Goal: Information Seeking & Learning: Find specific fact

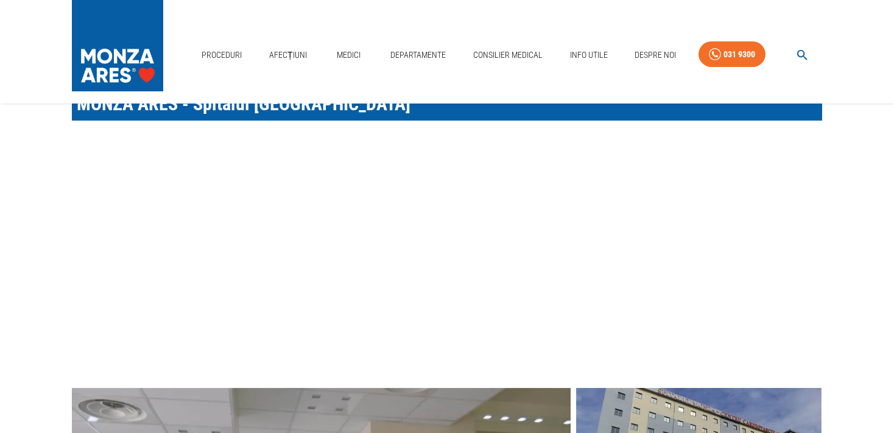
scroll to position [57, 0]
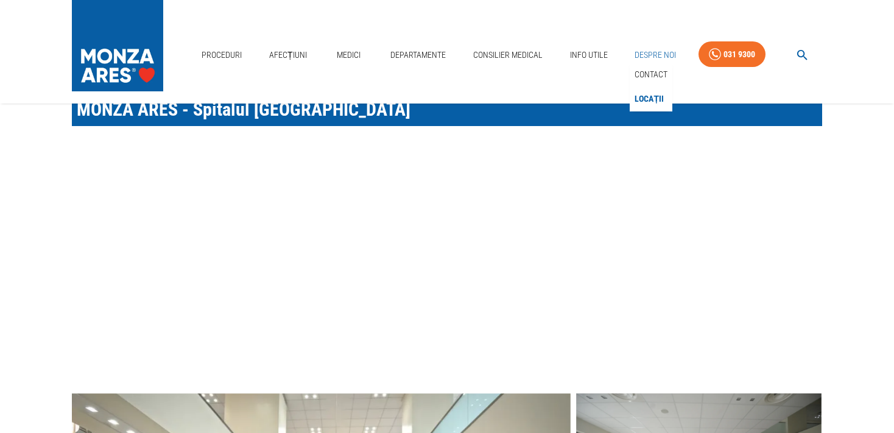
click at [646, 54] on link "Despre Noi" at bounding box center [655, 55] width 51 height 25
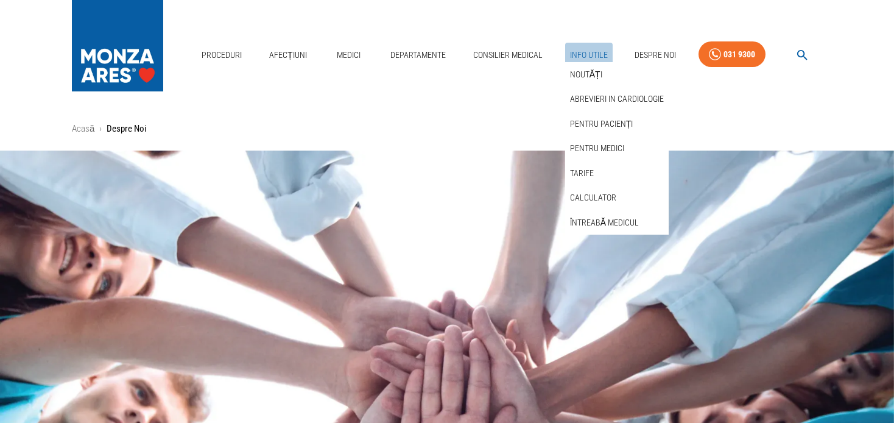
click at [592, 54] on link "Info Utile" at bounding box center [588, 55] width 47 height 25
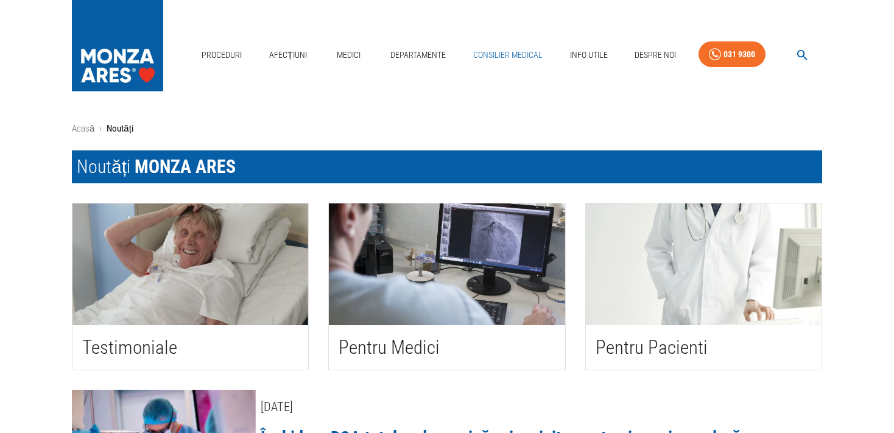
click at [504, 53] on link "Consilier Medical" at bounding box center [507, 55] width 79 height 25
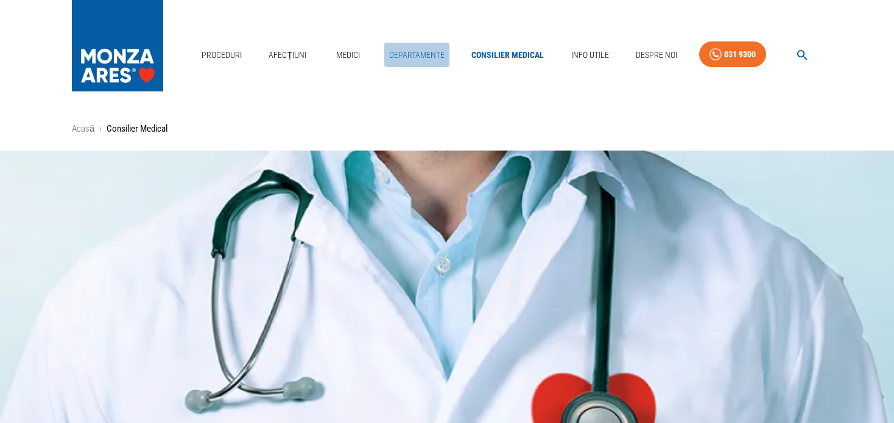
click at [426, 55] on link "Departamente" at bounding box center [416, 55] width 65 height 25
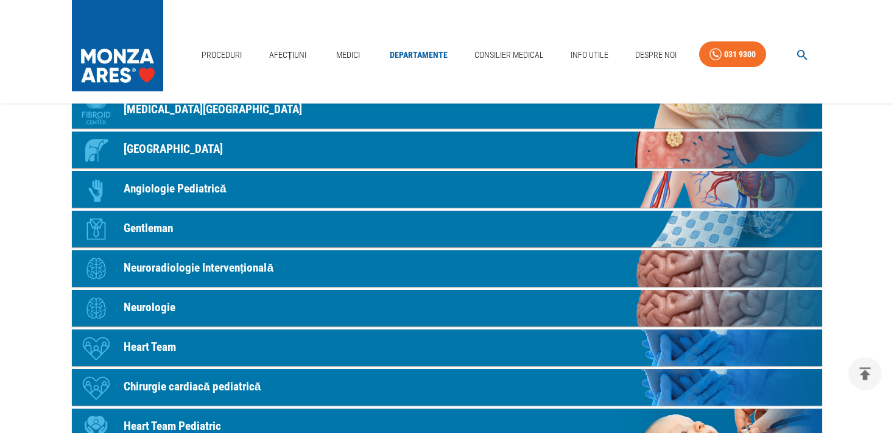
scroll to position [497, 0]
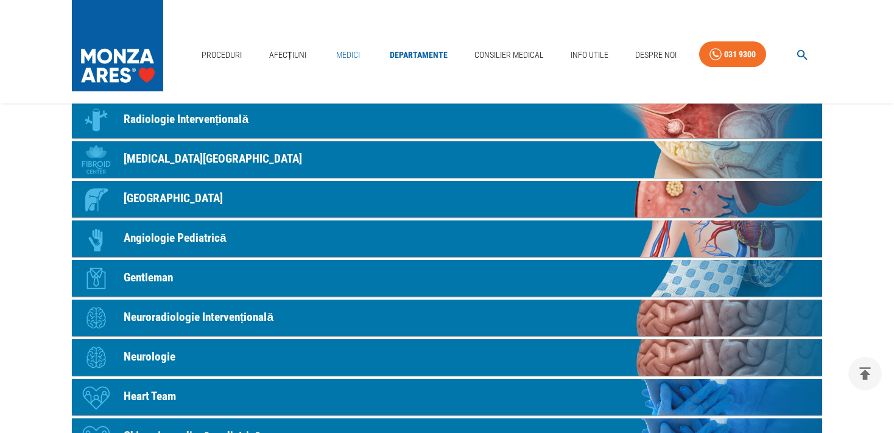
click at [355, 52] on link "Medici" at bounding box center [347, 55] width 39 height 25
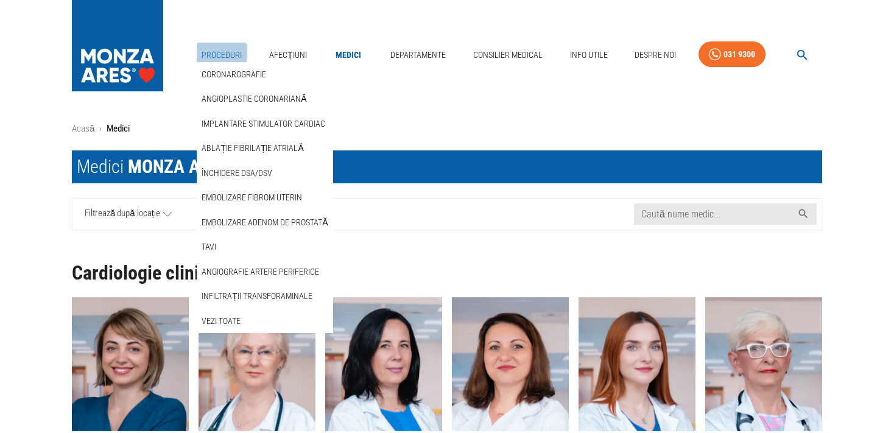
click at [236, 57] on link "Proceduri" at bounding box center [222, 55] width 50 height 25
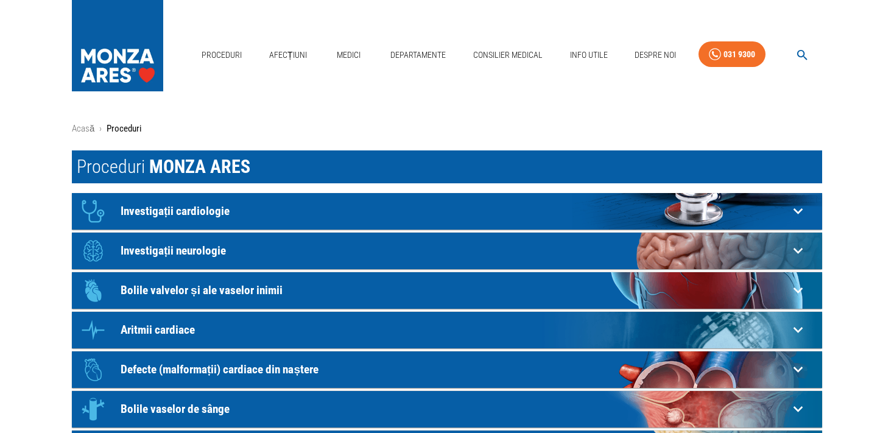
click at [804, 56] on icon "button" at bounding box center [802, 55] width 10 height 10
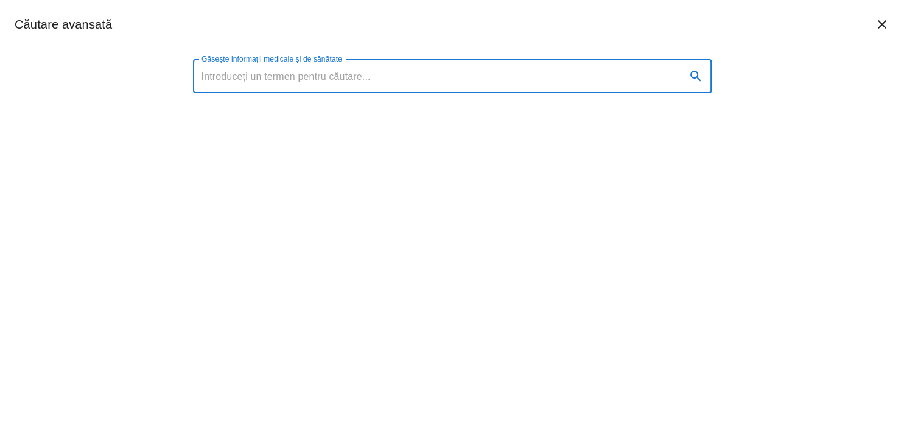
click at [644, 79] on input "Găsește informații medicale și de sănătate" at bounding box center [434, 76] width 483 height 34
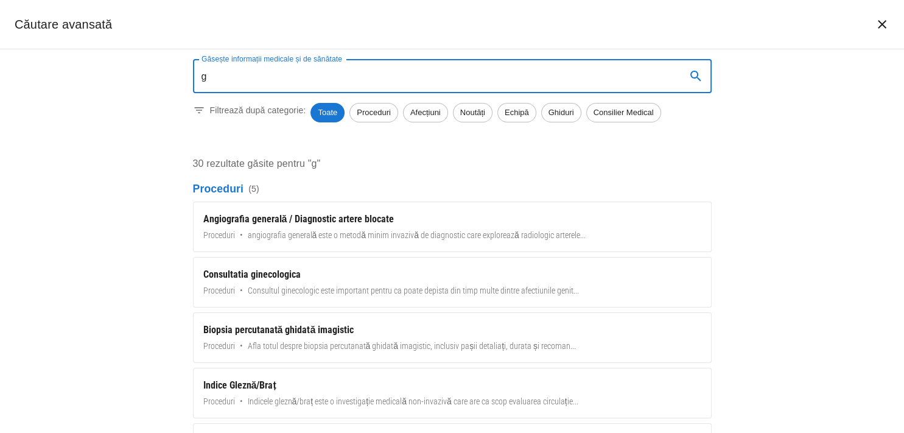
click at [644, 79] on input "g" at bounding box center [434, 76] width 483 height 34
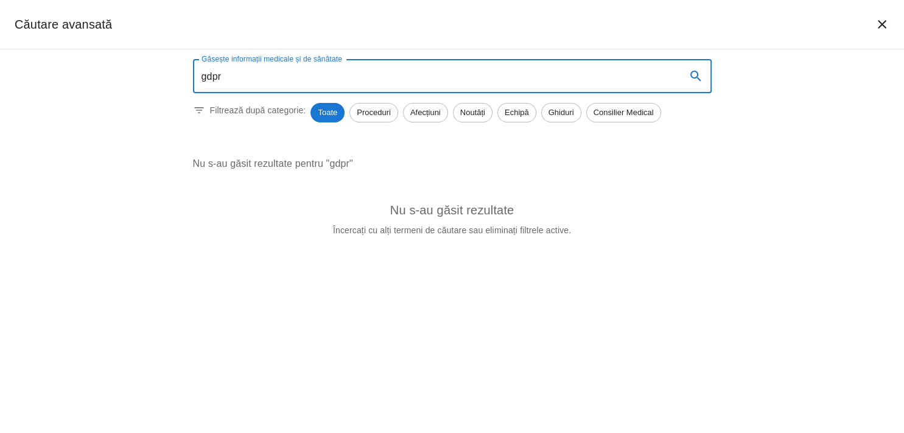
type input "gdpr"
click at [693, 74] on icon "search" at bounding box center [696, 76] width 15 height 15
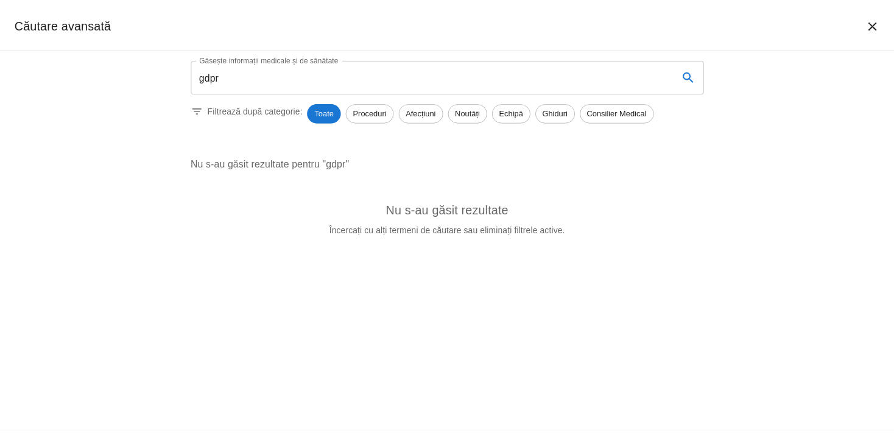
scroll to position [497, 0]
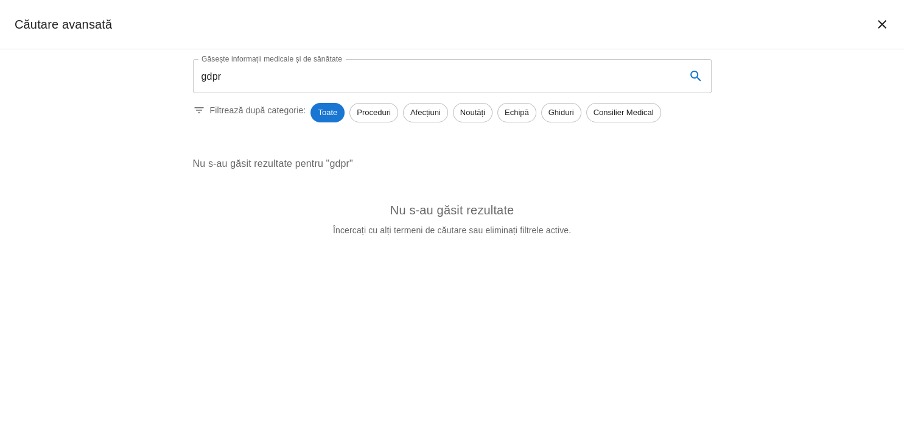
click at [649, 172] on div "Găsește informații medicale și de sănătate gdpr Găsește informații medicale și …" at bounding box center [452, 152] width 548 height 206
click at [884, 26] on icon "închide căutarea" at bounding box center [882, 24] width 15 height 15
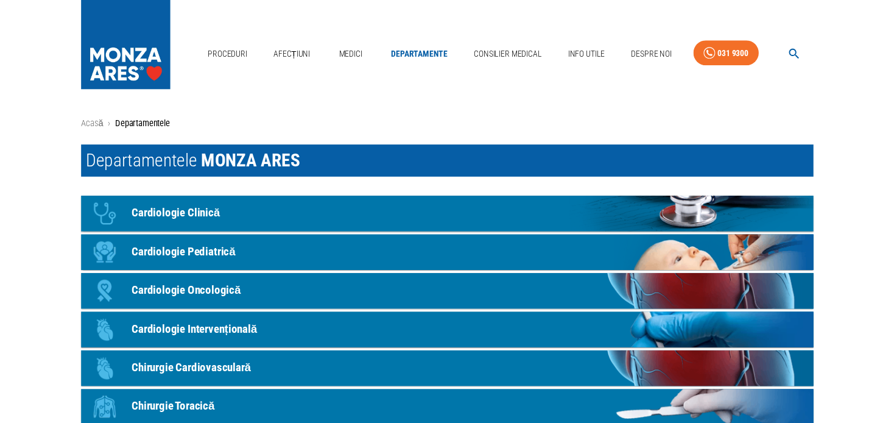
scroll to position [0, 0]
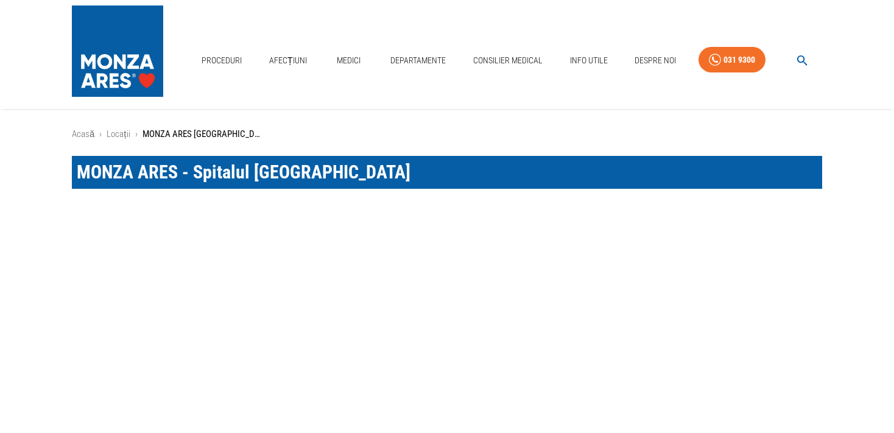
scroll to position [57, 0]
